Goal: Information Seeking & Learning: Learn about a topic

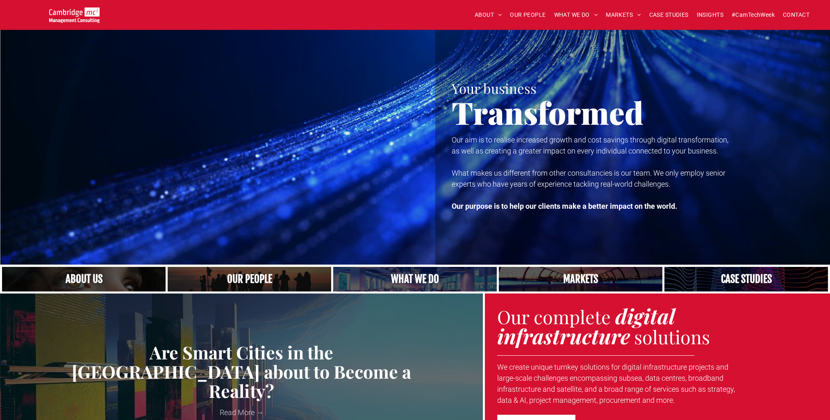
scroll to position [369, 0]
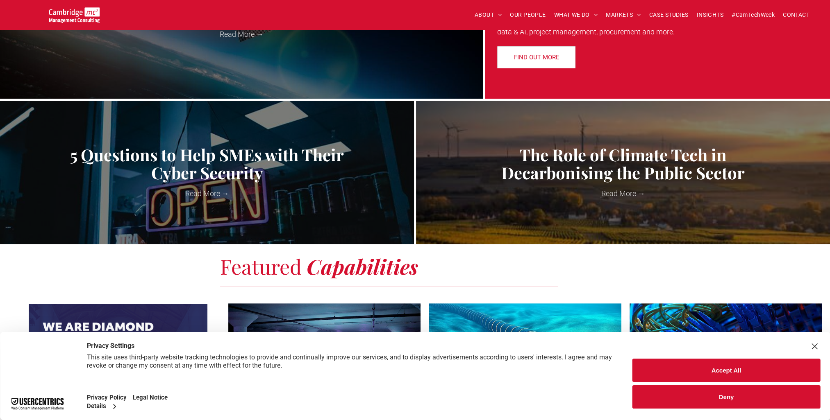
click at [712, 397] on button "Deny" at bounding box center [726, 396] width 188 height 23
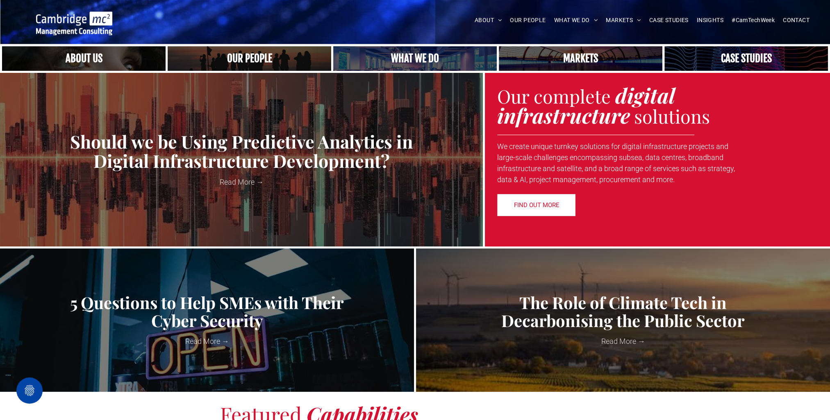
scroll to position [0, 0]
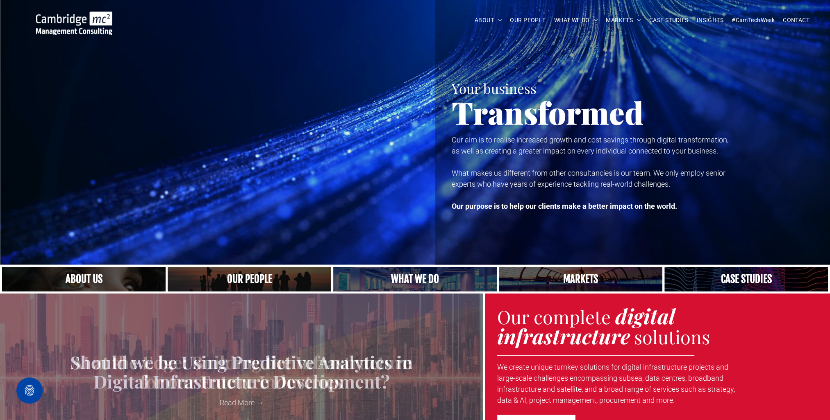
click at [623, 279] on link at bounding box center [580, 279] width 173 height 26
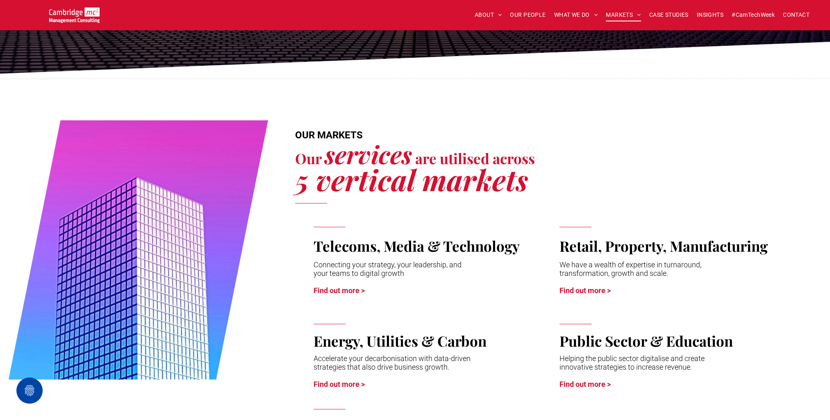
scroll to position [287, 0]
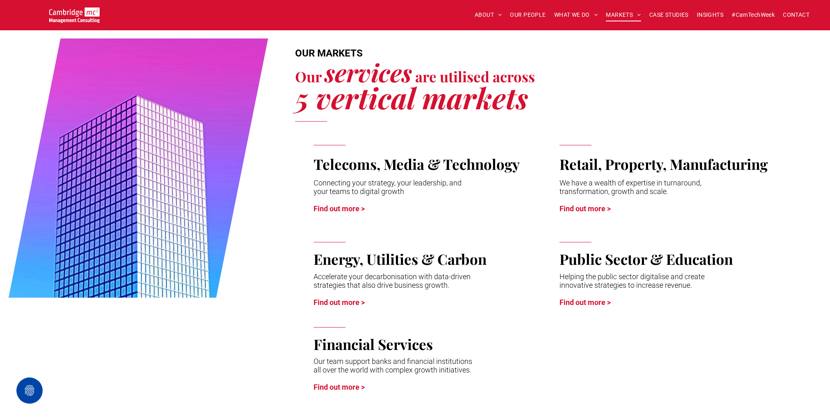
click at [363, 207] on link "Find out more >" at bounding box center [338, 208] width 51 height 9
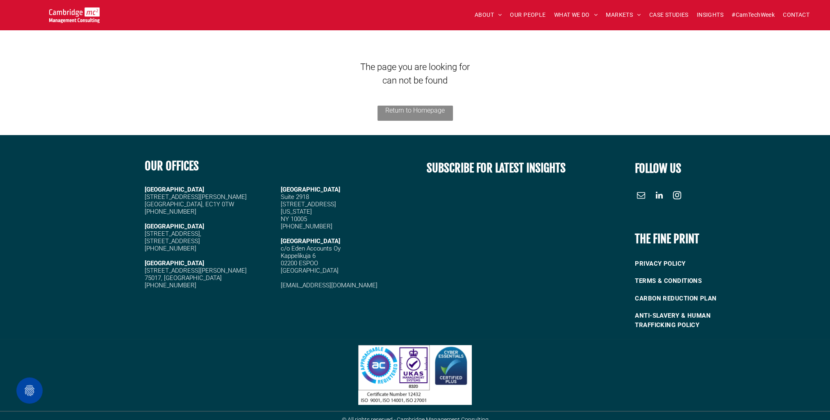
scroll to position [99, 0]
